Goal: Task Accomplishment & Management: Manage account settings

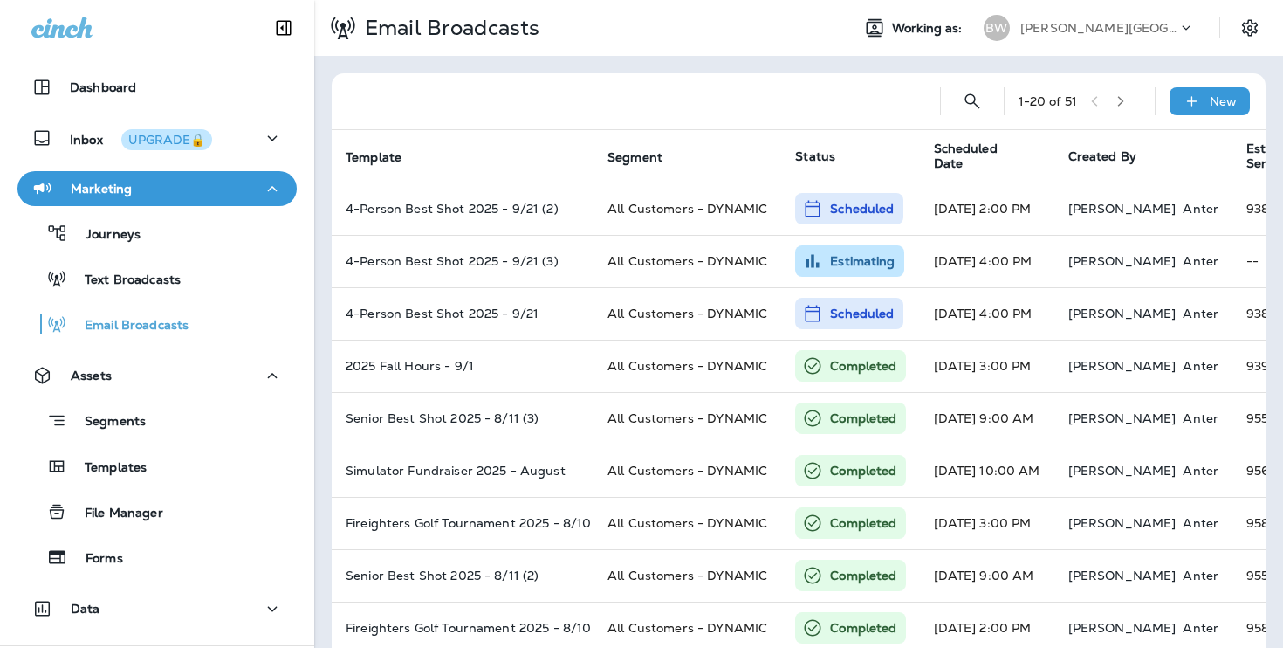
click at [1076, 28] on p "[PERSON_NAME][GEOGRAPHIC_DATA][PERSON_NAME]" at bounding box center [1098, 28] width 157 height 14
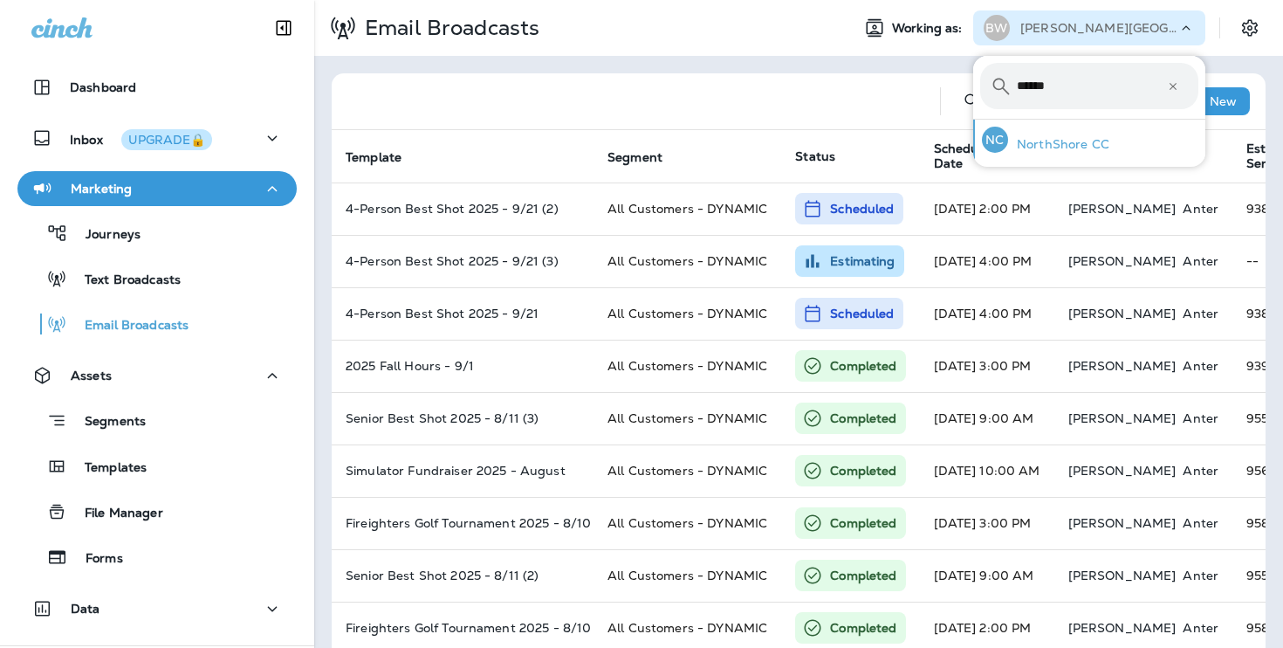
type input "******"
click at [1073, 132] on div "NC NorthShore CC" at bounding box center [1045, 140] width 141 height 40
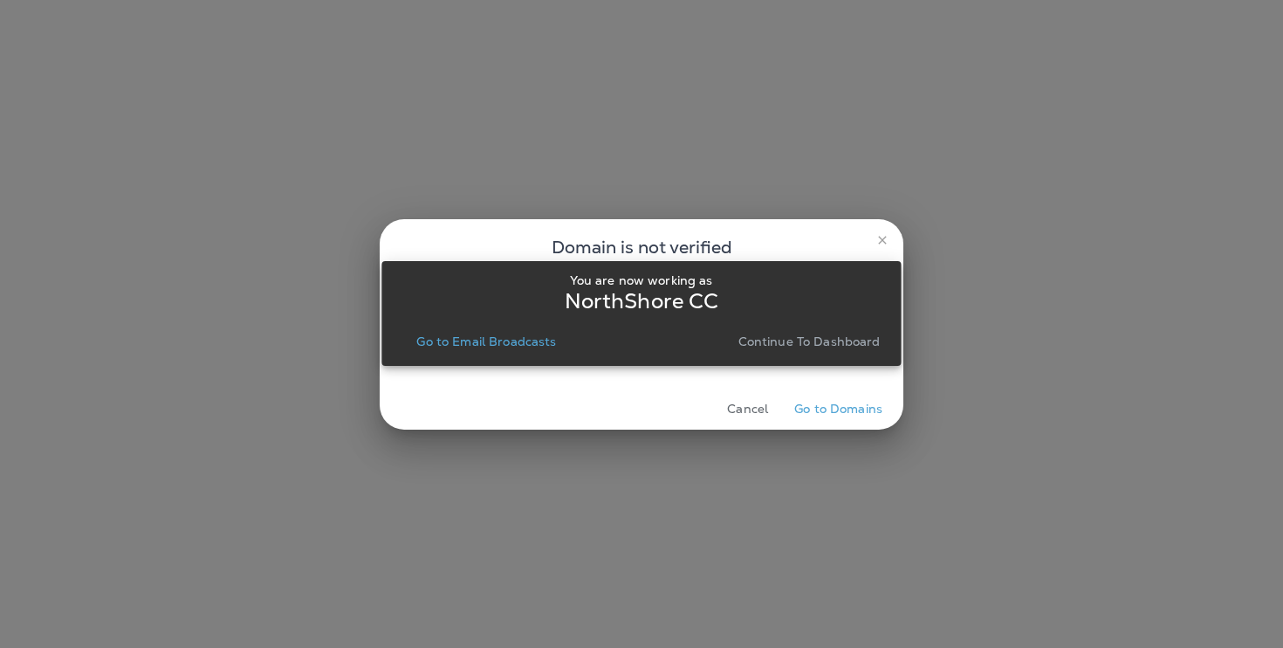
click at [803, 334] on p "Continue to Dashboard" at bounding box center [809, 341] width 142 height 14
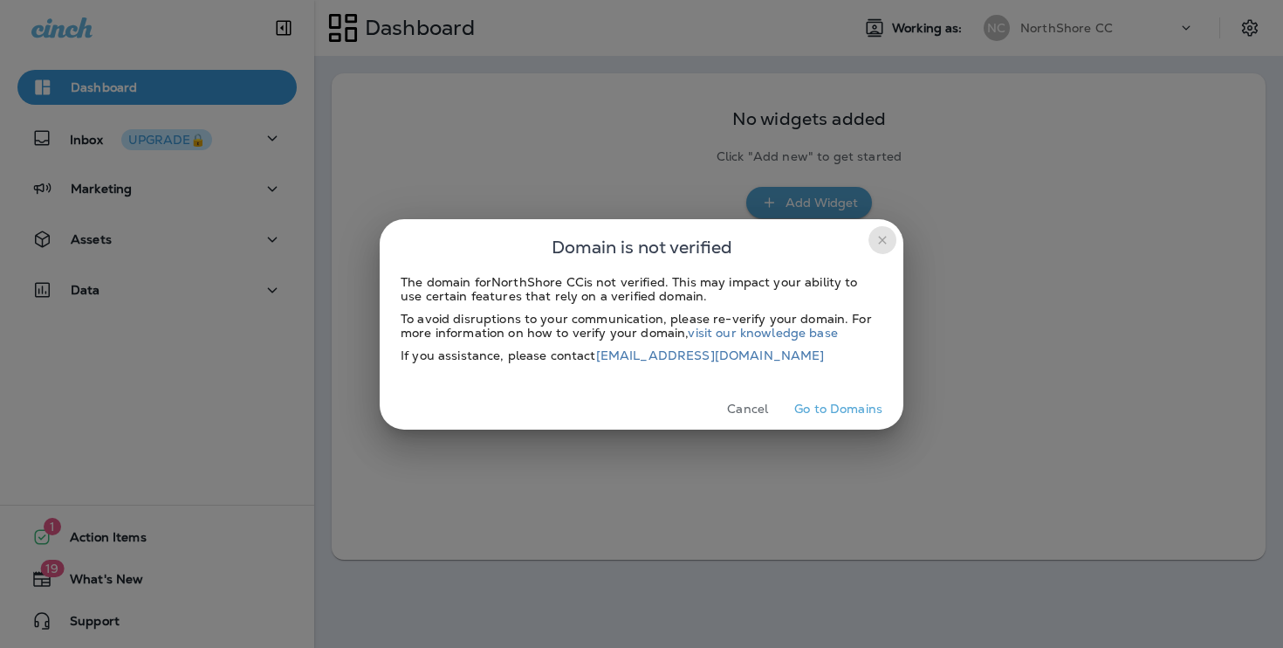
click at [875, 234] on icon "close" at bounding box center [882, 240] width 14 height 14
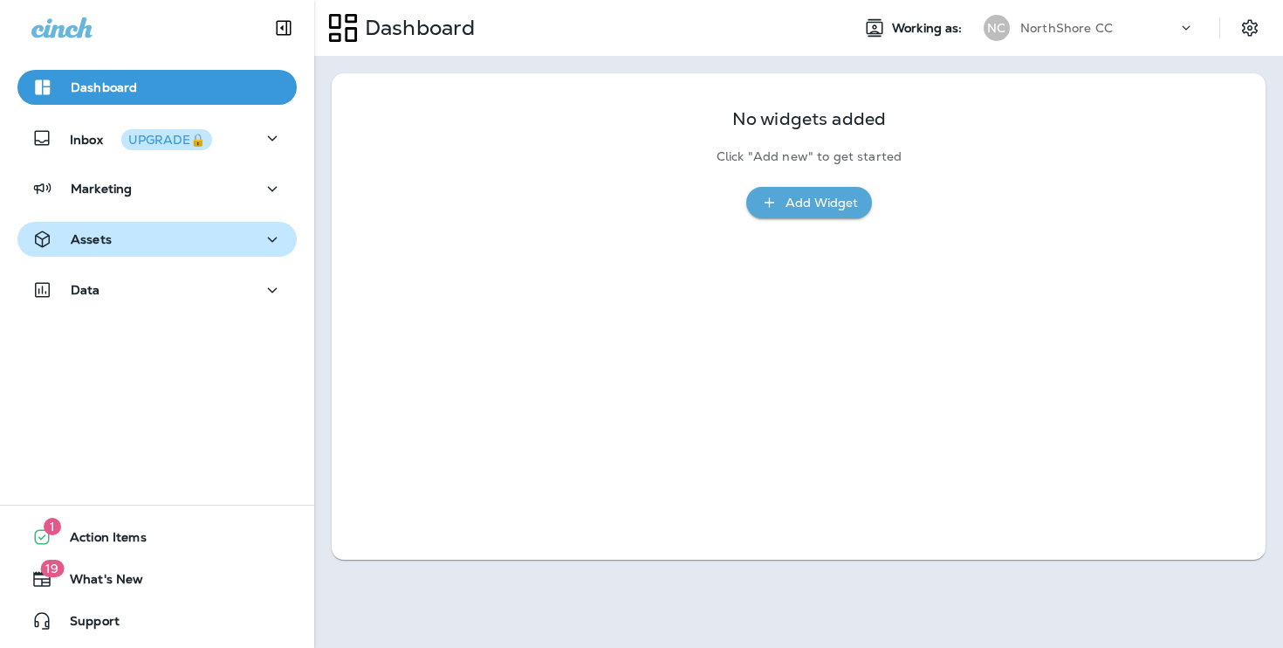
click at [198, 232] on div "Assets" at bounding box center [156, 240] width 251 height 22
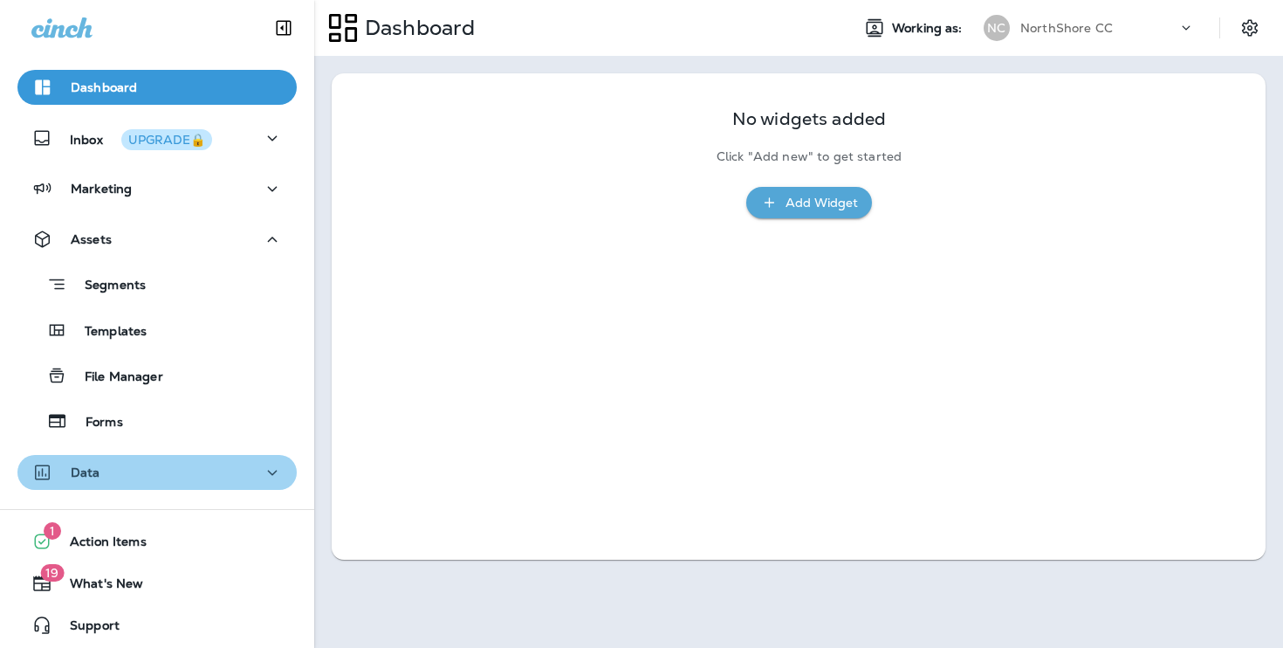
click at [169, 478] on div "Data" at bounding box center [156, 473] width 251 height 22
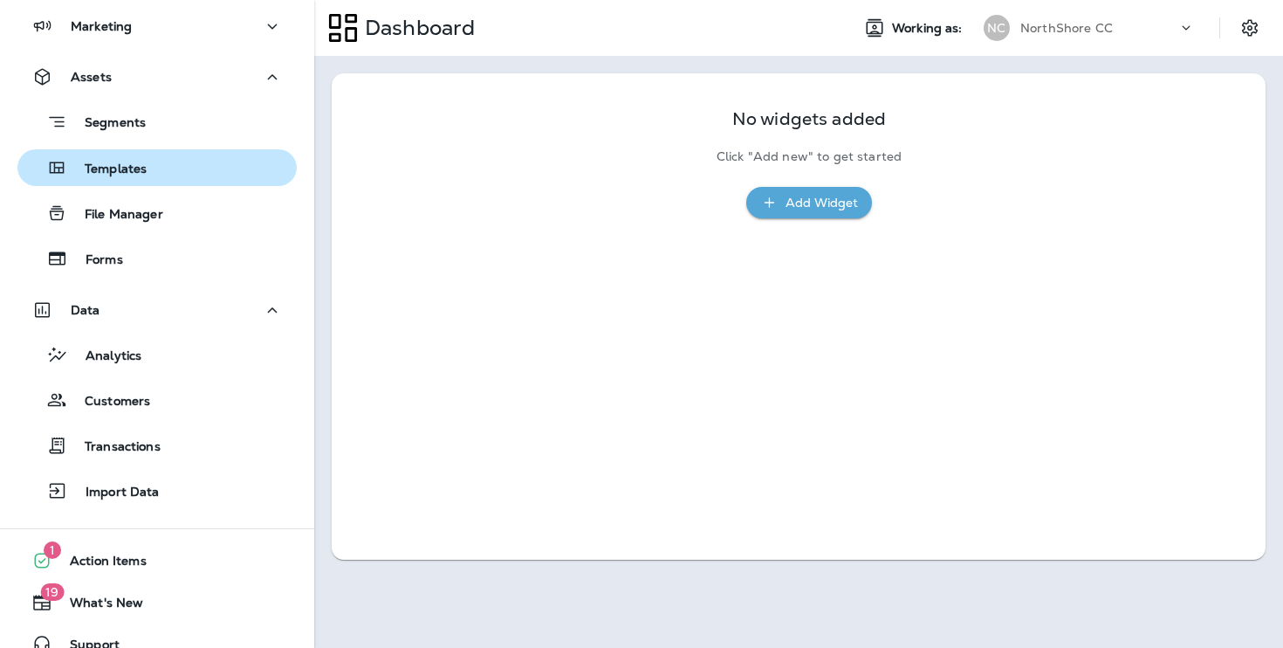
scroll to position [186, 0]
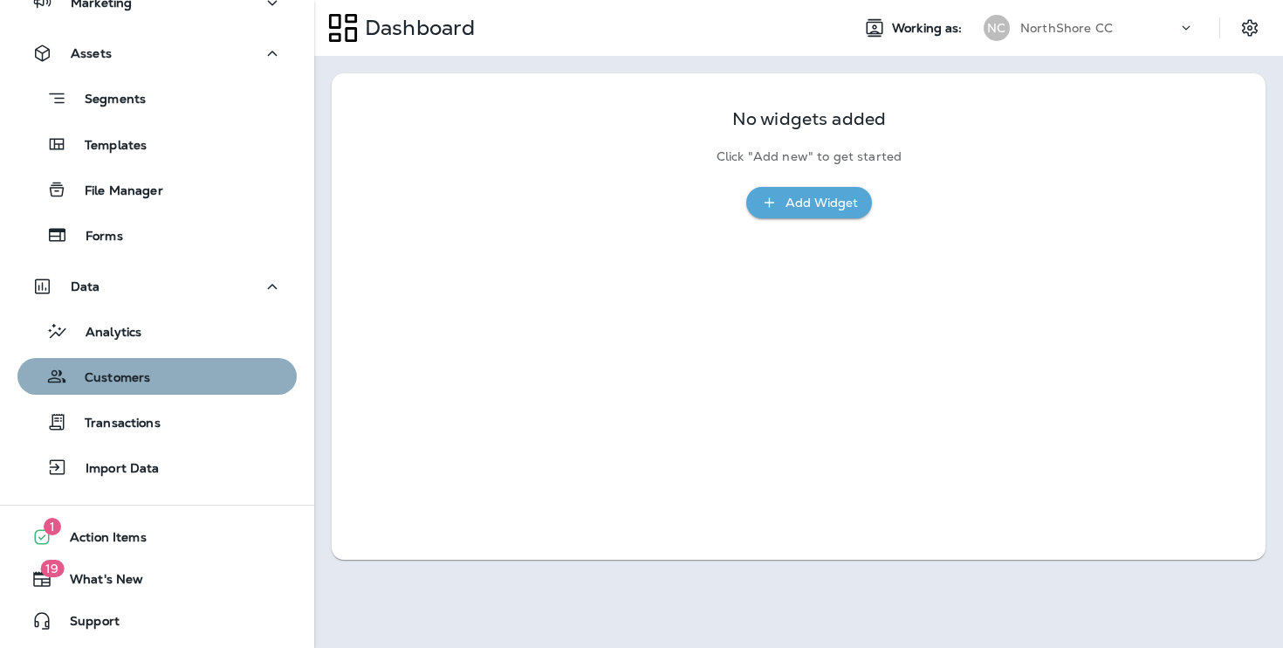
click at [203, 384] on div "Customers" at bounding box center [156, 376] width 265 height 26
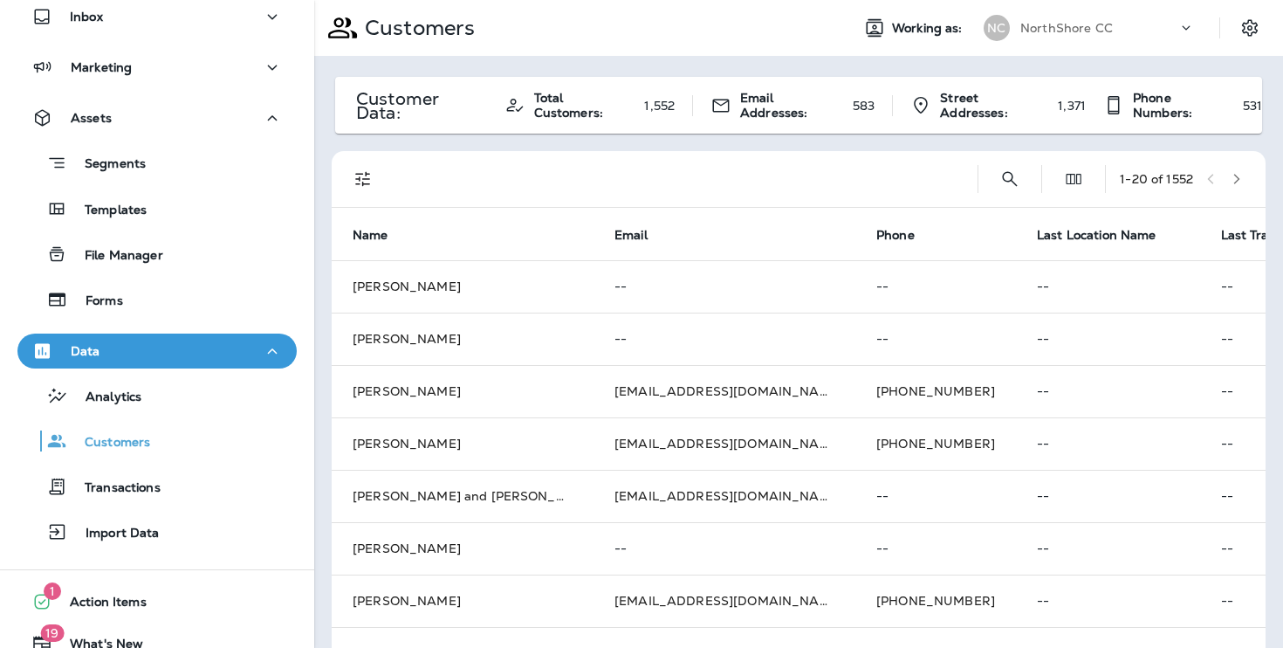
scroll to position [107, 0]
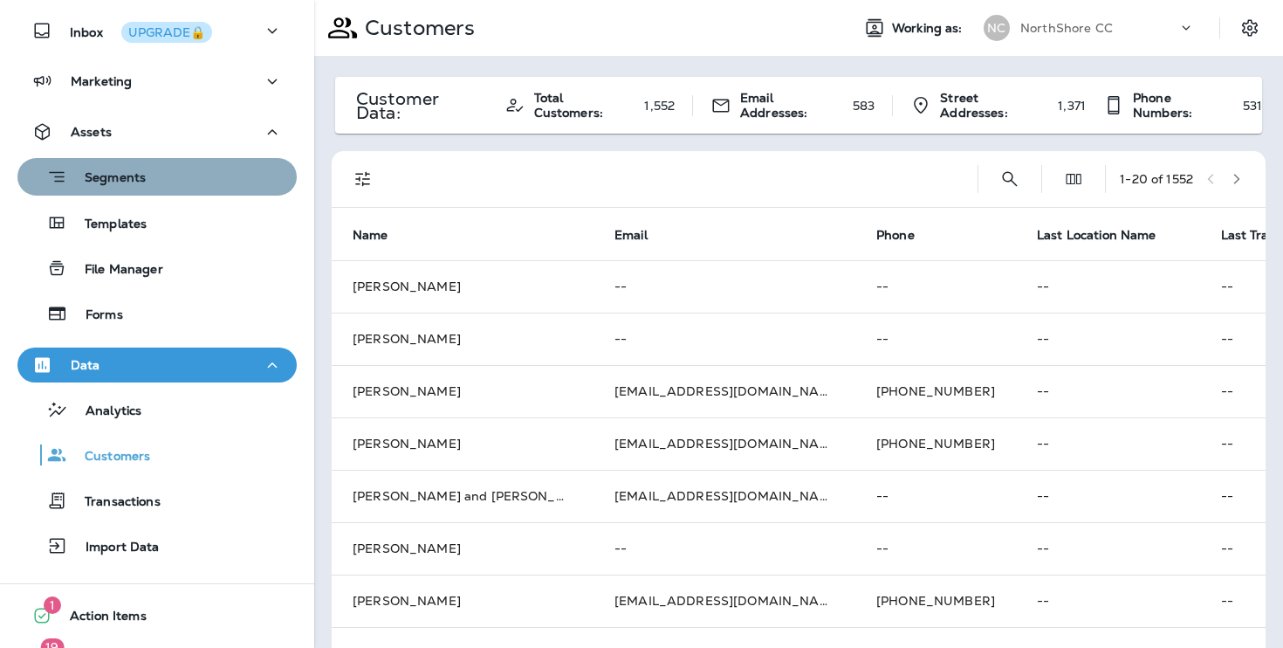
click at [175, 174] on div "Segments" at bounding box center [156, 176] width 265 height 27
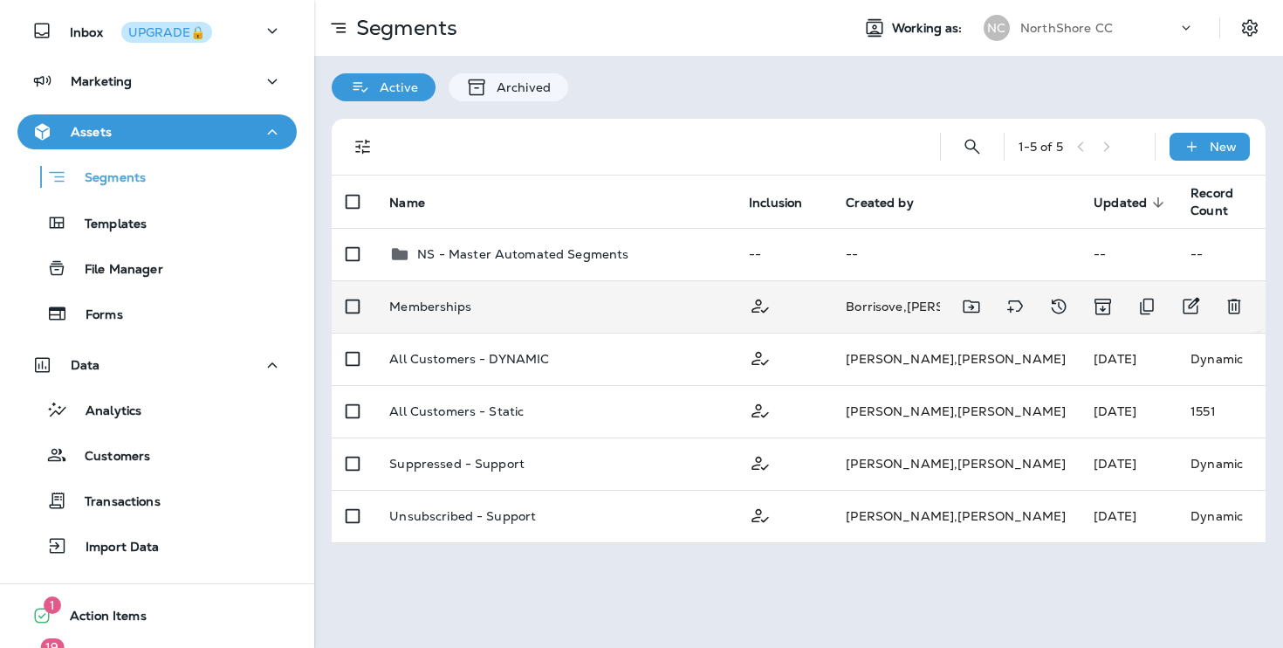
click at [530, 314] on td "Memberships" at bounding box center [555, 306] width 360 height 52
